Goal: Communication & Community: Connect with others

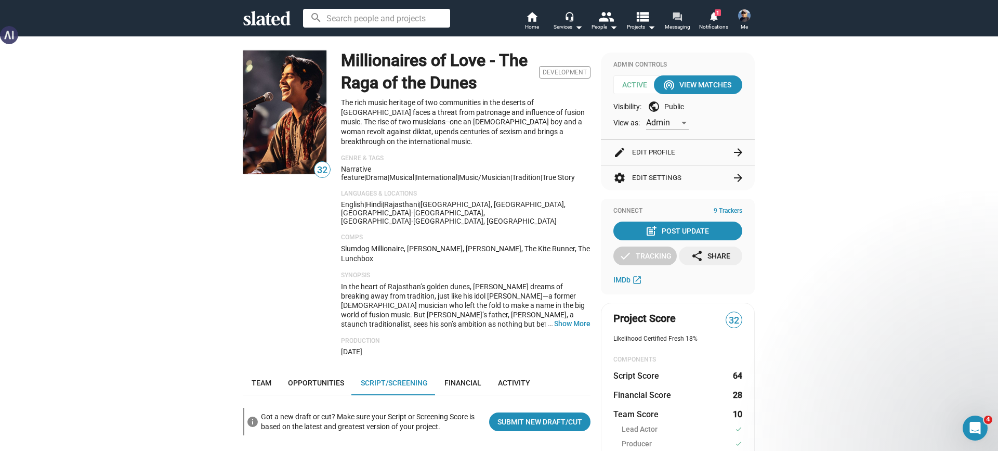
click at [679, 18] on mat-icon "forum" at bounding box center [677, 16] width 10 height 10
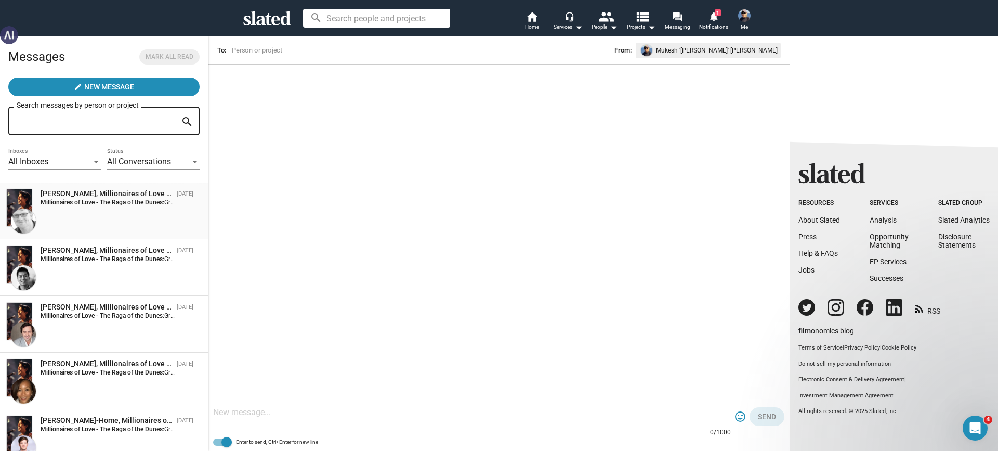
click at [108, 202] on strong "Millionaires of Love - The Raga of the Dunes:" at bounding box center [103, 201] width 124 height 7
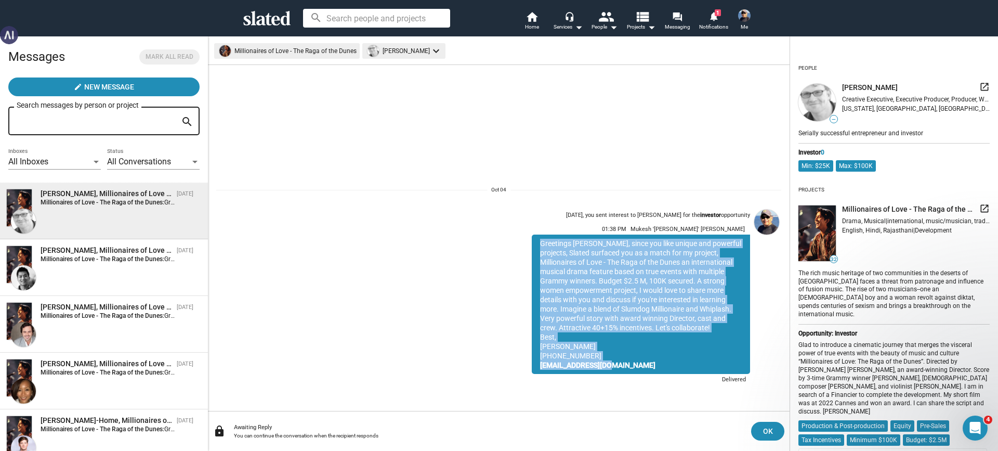
drag, startPoint x: 540, startPoint y: 244, endPoint x: 631, endPoint y: 364, distance: 150.6
click at [631, 364] on div "Greetings [PERSON_NAME], since you like unique and powerful projects, Slated su…" at bounding box center [641, 303] width 218 height 139
copy div "Greetings [PERSON_NAME], since you like unique and powerful projects, Slated su…"
